Goal: Information Seeking & Learning: Learn about a topic

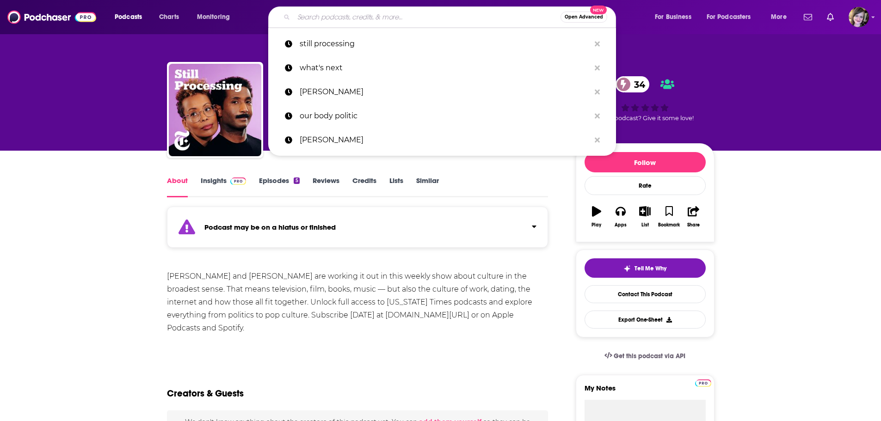
click at [318, 19] on input "Search podcasts, credits, & more..." at bounding box center [427, 17] width 267 height 15
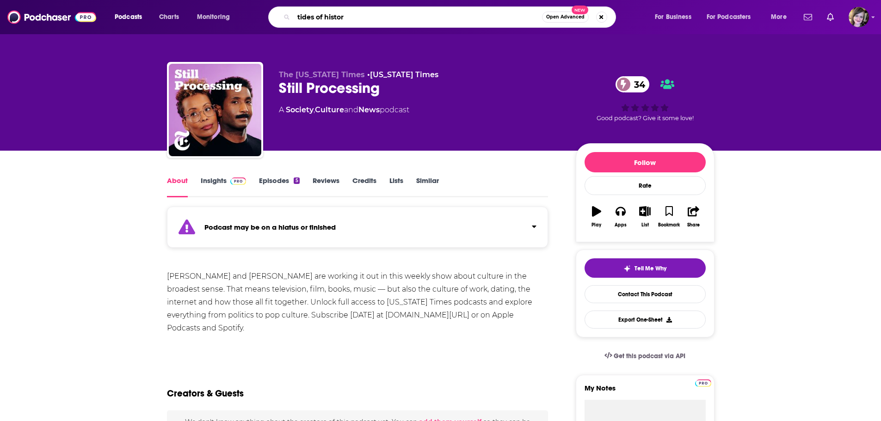
type input "tides of history"
